Goal: Task Accomplishment & Management: Use online tool/utility

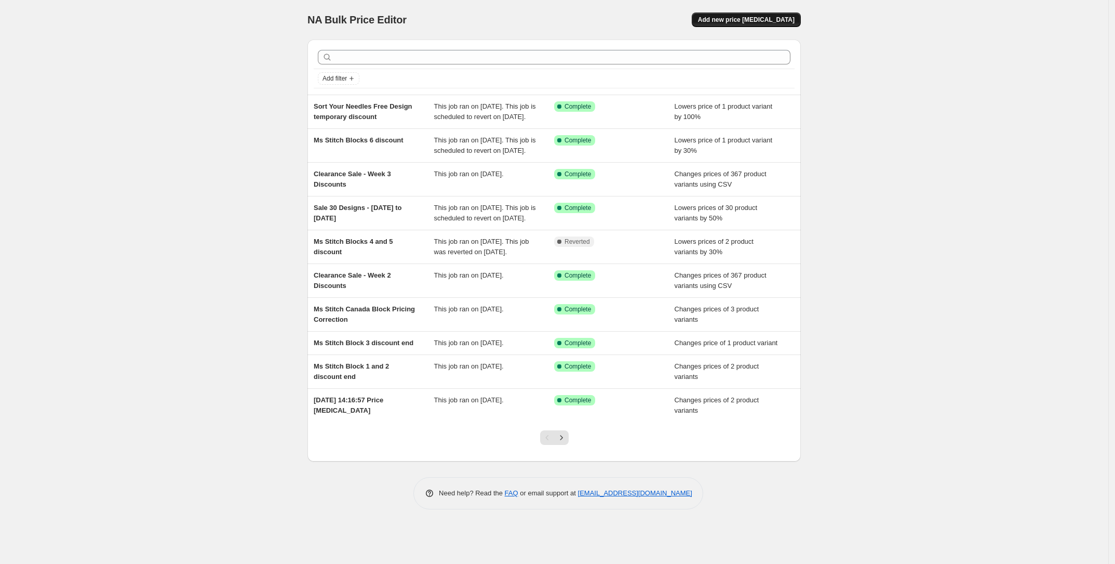
click at [746, 18] on span "Add new price [MEDICAL_DATA]" at bounding box center [746, 20] width 97 height 8
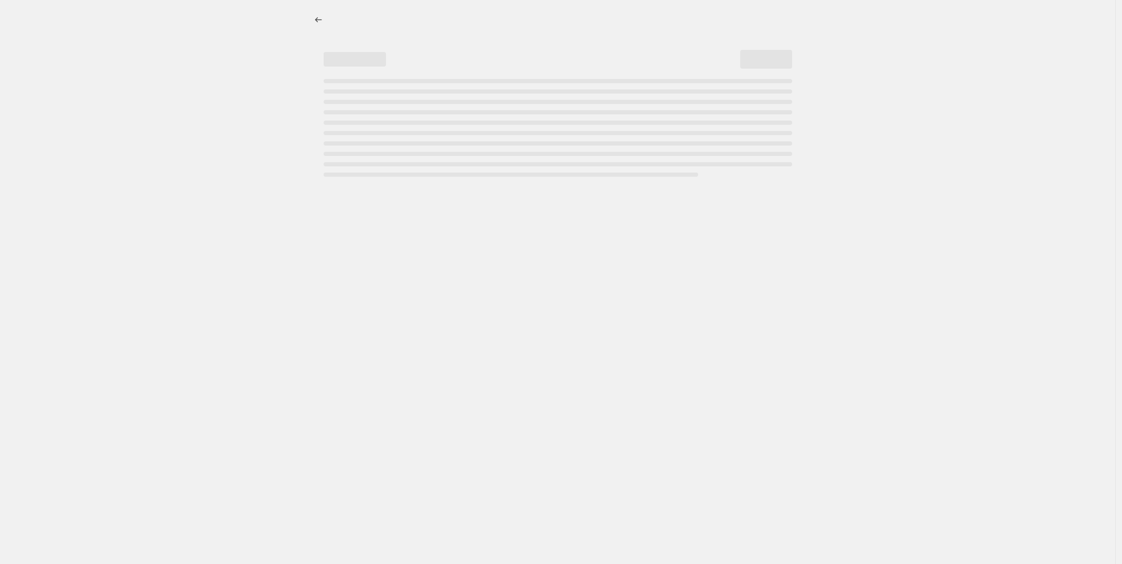
select select "percentage"
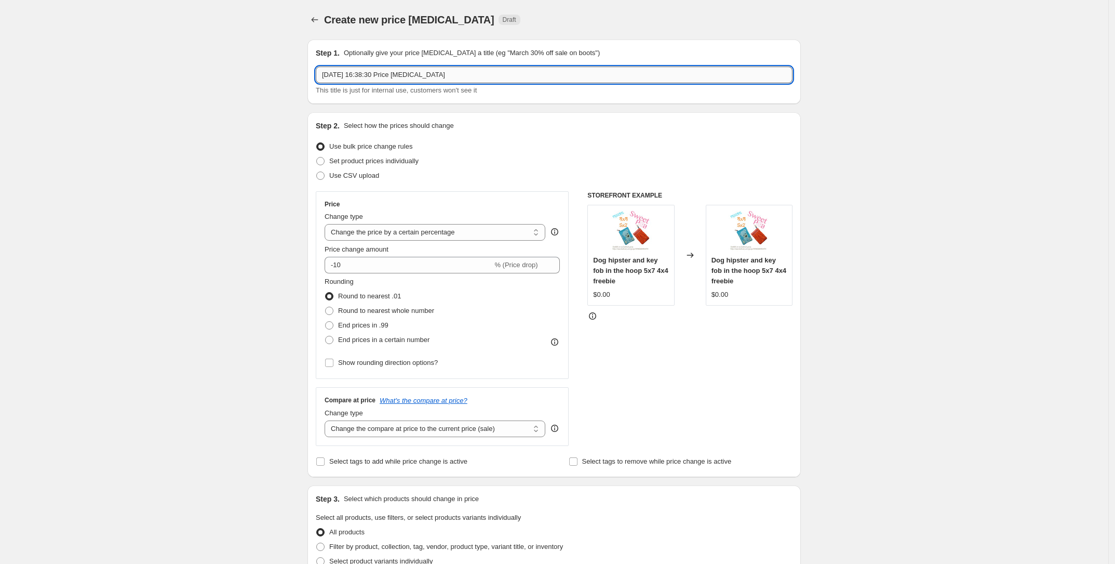
click at [459, 73] on input "[DATE] 16:38:30 Price [MEDICAL_DATA]" at bounding box center [554, 74] width 477 height 17
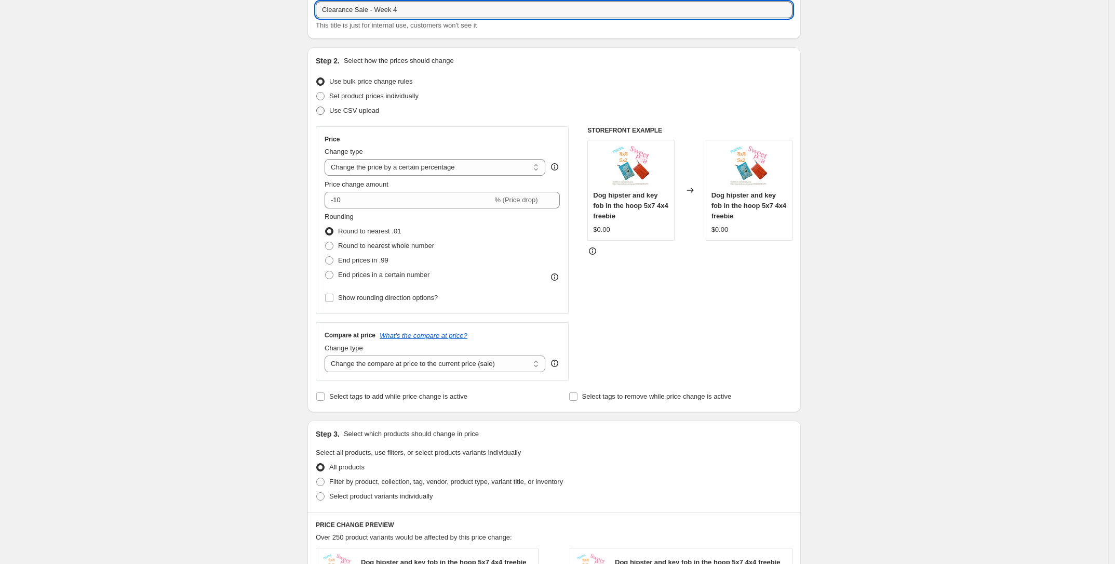
type input "Clearance Sale - Week 4"
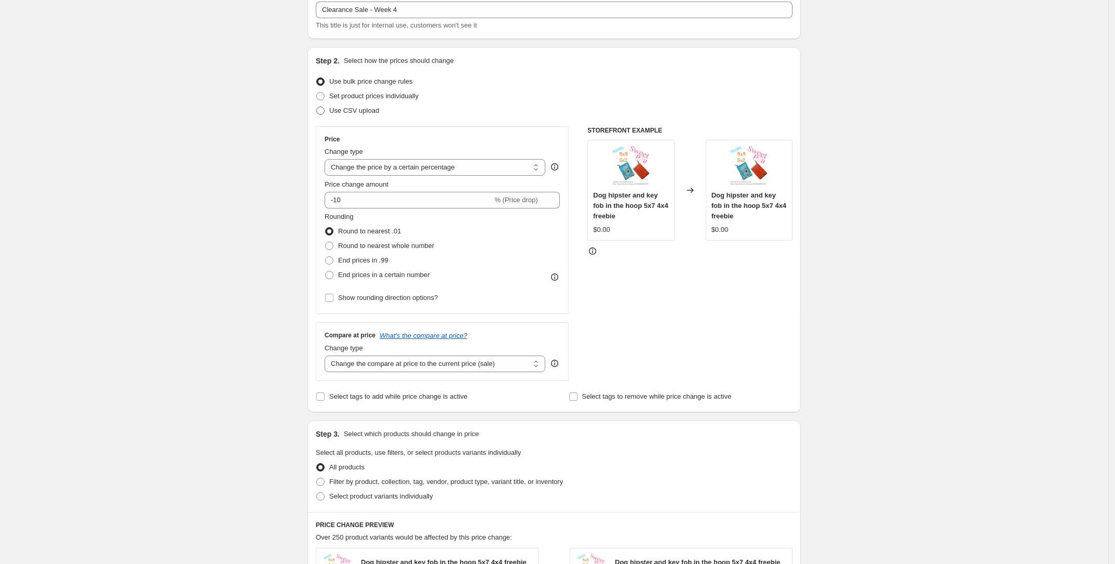
click at [362, 111] on span "Use CSV upload" at bounding box center [354, 110] width 50 height 8
click at [317, 107] on input "Use CSV upload" at bounding box center [316, 106] width 1 height 1
radio input "true"
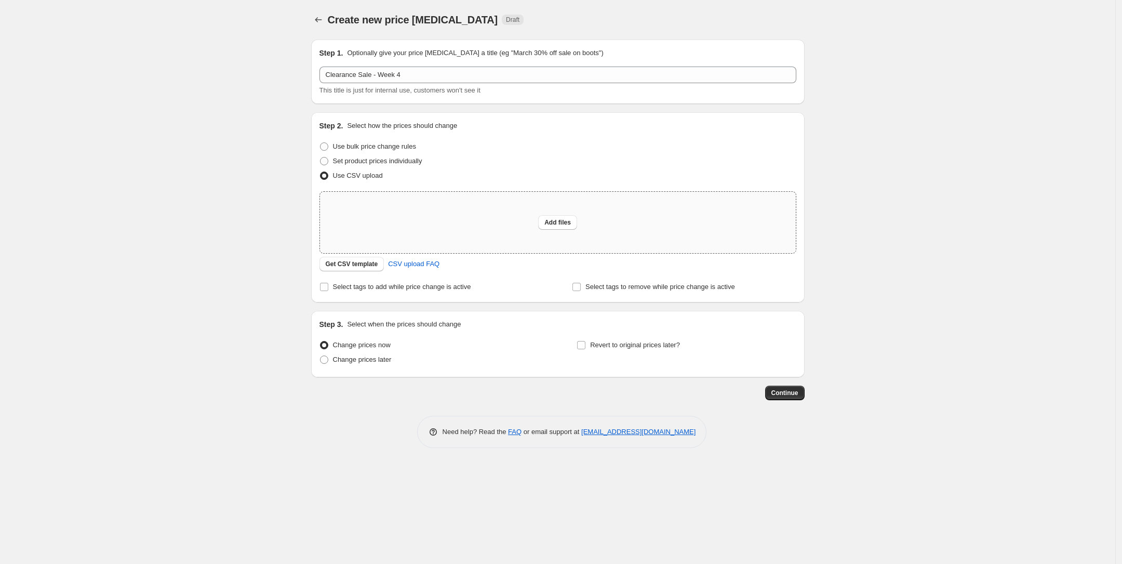
click at [554, 236] on div "Add files" at bounding box center [558, 222] width 476 height 61
type input "C:\fakepath\Week 4 Discounts.csv"
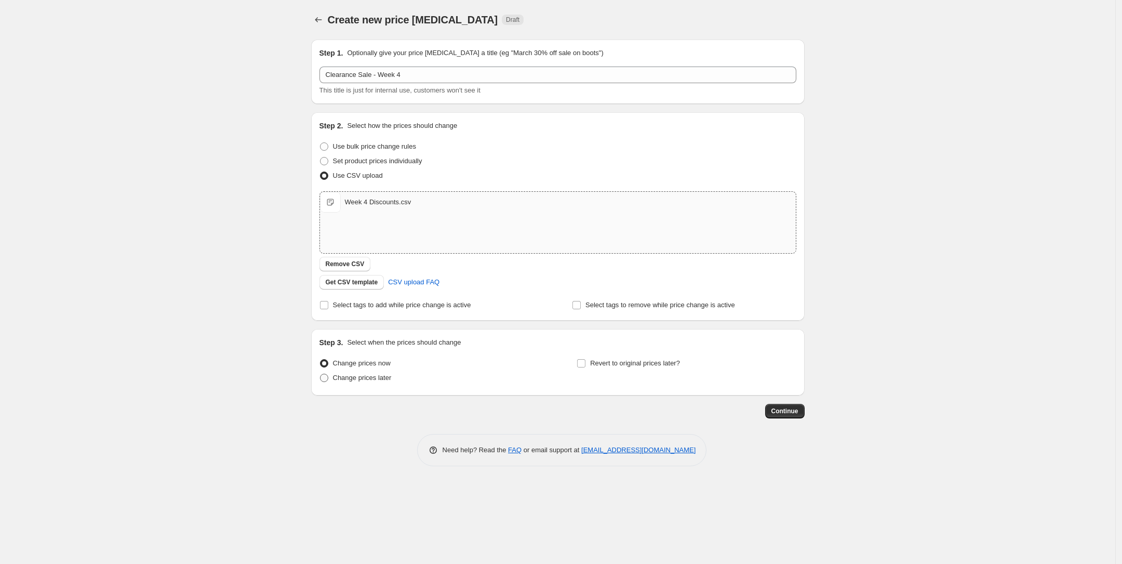
click at [368, 382] on span "Change prices later" at bounding box center [362, 377] width 59 height 10
click at [320, 374] on input "Change prices later" at bounding box center [320, 373] width 1 height 1
radio input "true"
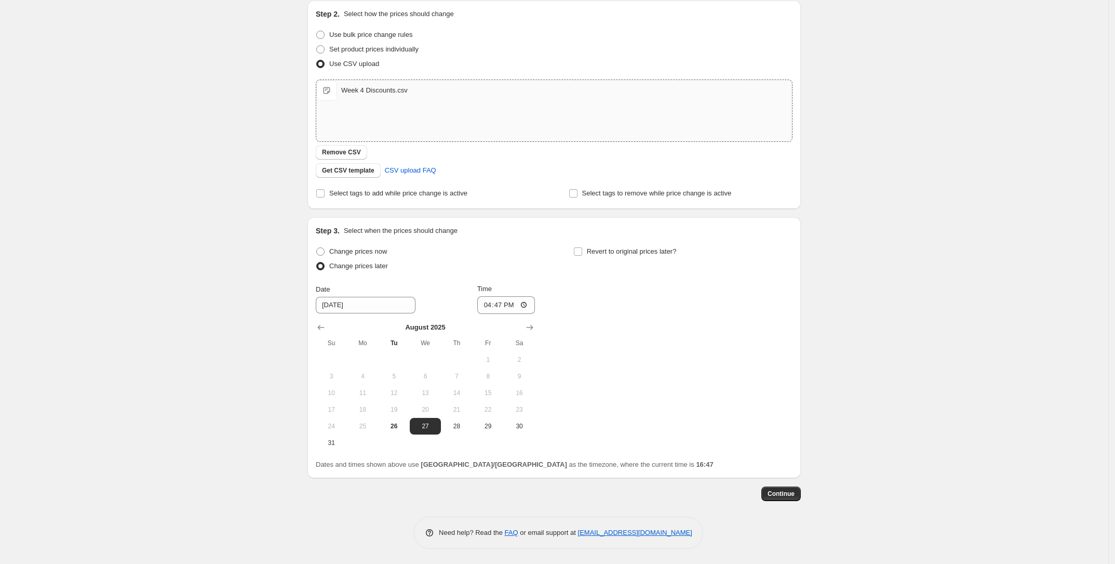
scroll to position [112, 0]
click at [427, 425] on span "27" at bounding box center [425, 425] width 23 height 8
click at [489, 302] on input "16:47" at bounding box center [506, 305] width 58 height 18
type input "08:30"
click at [634, 393] on div "Change prices now Change prices later Date [DATE] Time 08:[DATE] Mo Tu We Th Fr…" at bounding box center [554, 347] width 477 height 207
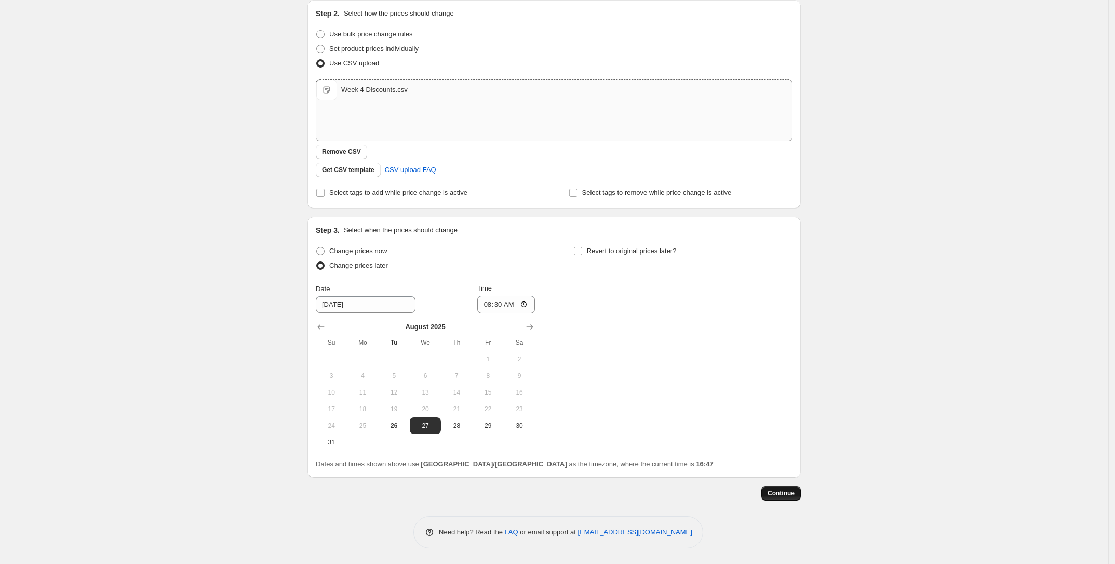
click at [785, 493] on span "Continue" at bounding box center [781, 493] width 27 height 8
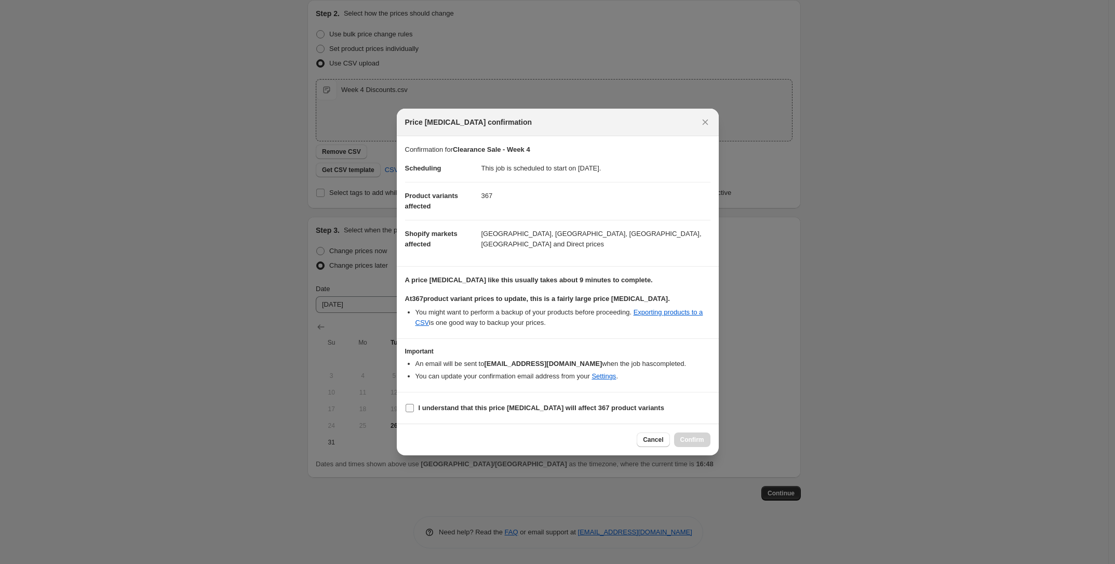
click at [469, 411] on b "I understand that this price [MEDICAL_DATA] will affect 367 product variants" at bounding box center [542, 408] width 246 height 8
click at [414, 411] on input "I understand that this price [MEDICAL_DATA] will affect 367 product variants" at bounding box center [410, 408] width 8 height 8
checkbox input "true"
click at [699, 436] on span "Confirm" at bounding box center [692, 439] width 24 height 8
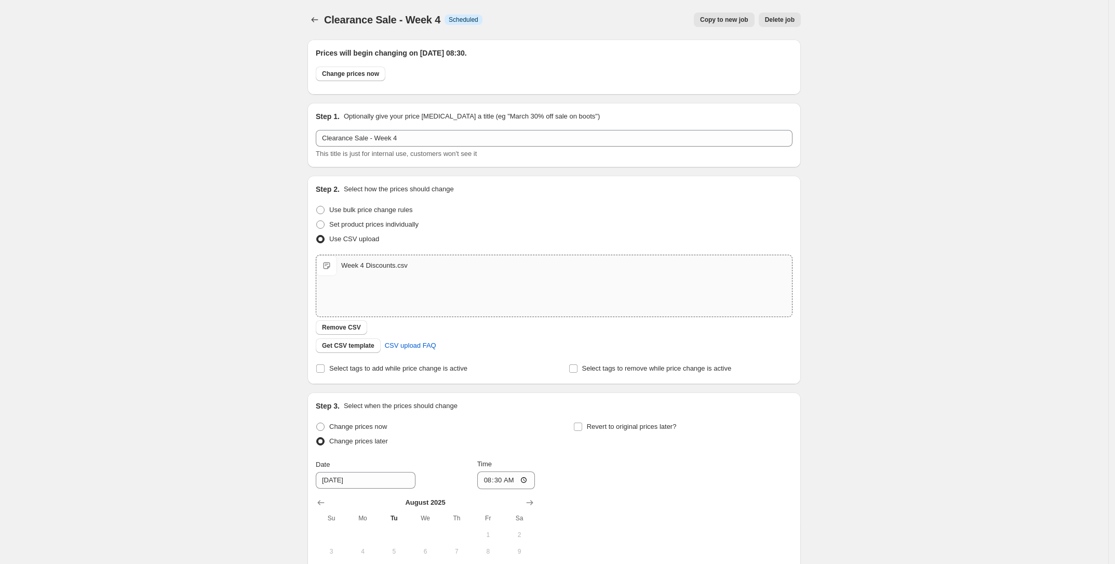
click at [226, 70] on div "Clearance Sale - Week 4. This page is ready Clearance Sale - Week 4 Info Schedu…" at bounding box center [554, 369] width 1108 height 739
